Goal: Navigation & Orientation: Find specific page/section

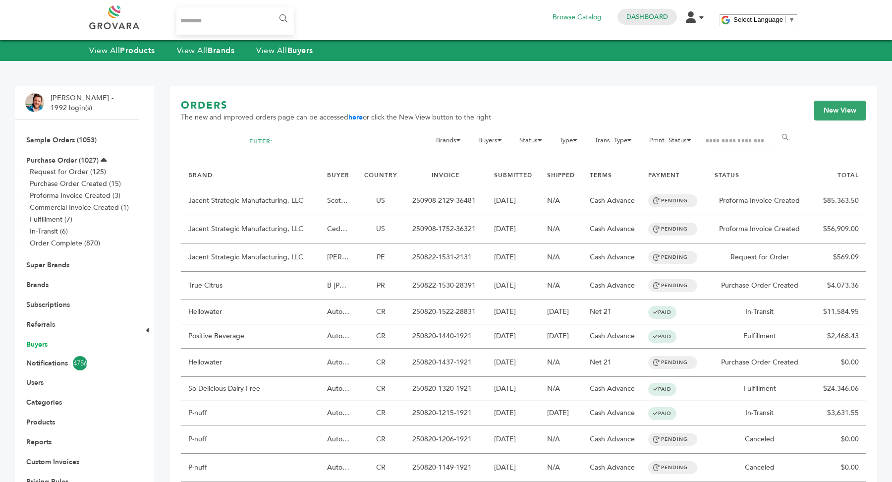
click at [40, 346] on link "Buyers" at bounding box center [36, 343] width 21 height 9
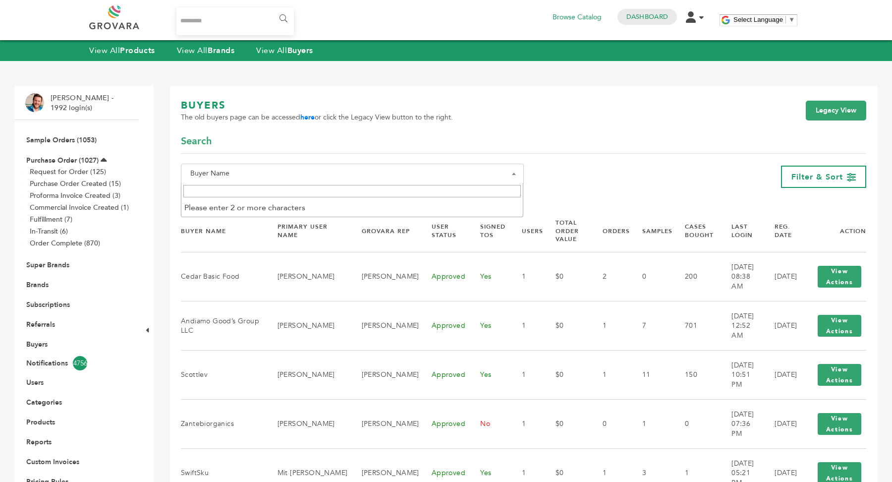
click at [263, 169] on span "Buyer Name" at bounding box center [352, 173] width 332 height 14
click at [266, 189] on input "Search" at bounding box center [352, 191] width 338 height 12
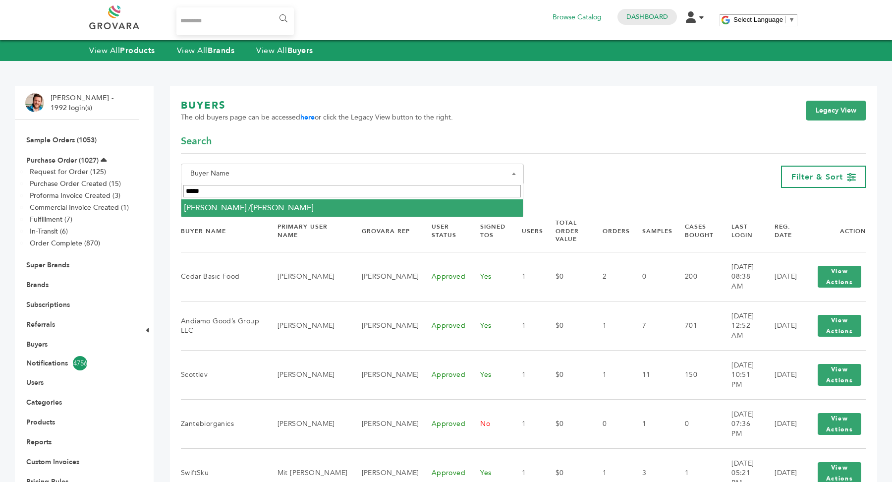
type input "*****"
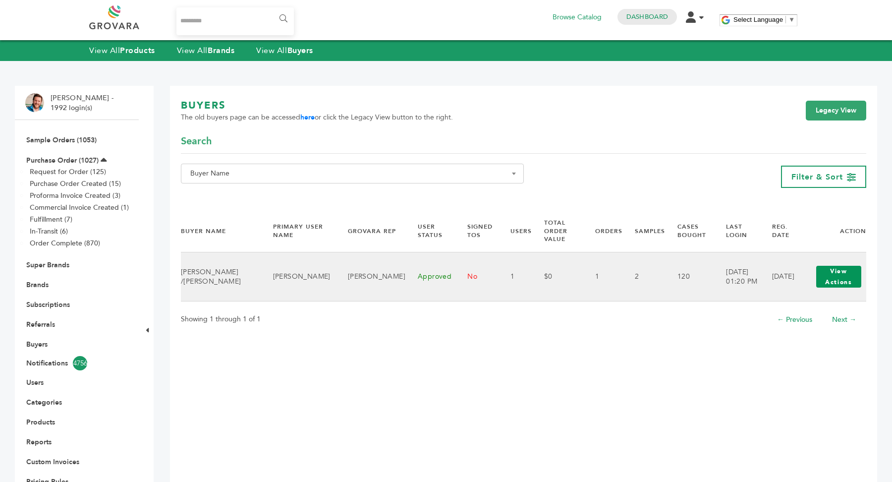
click at [830, 266] on button "View Actions" at bounding box center [838, 277] width 45 height 22
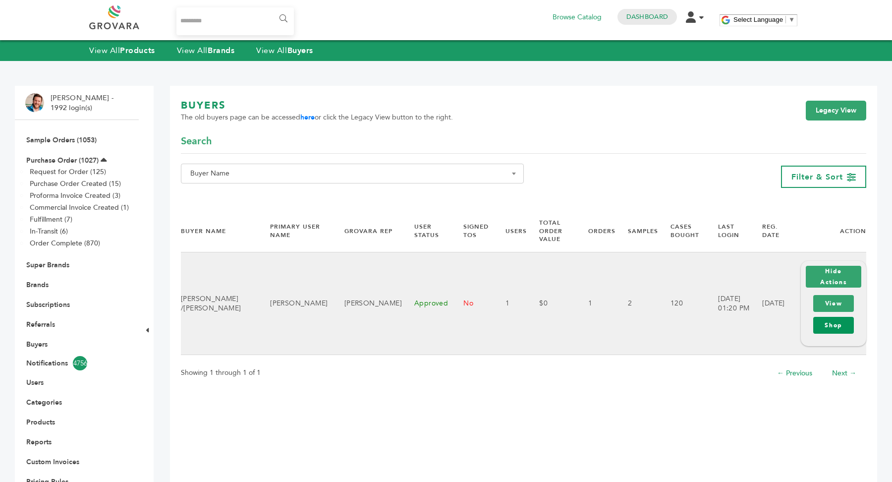
click at [846, 327] on link "Shop" at bounding box center [833, 325] width 41 height 17
